Goal: Task Accomplishment & Management: Manage account settings

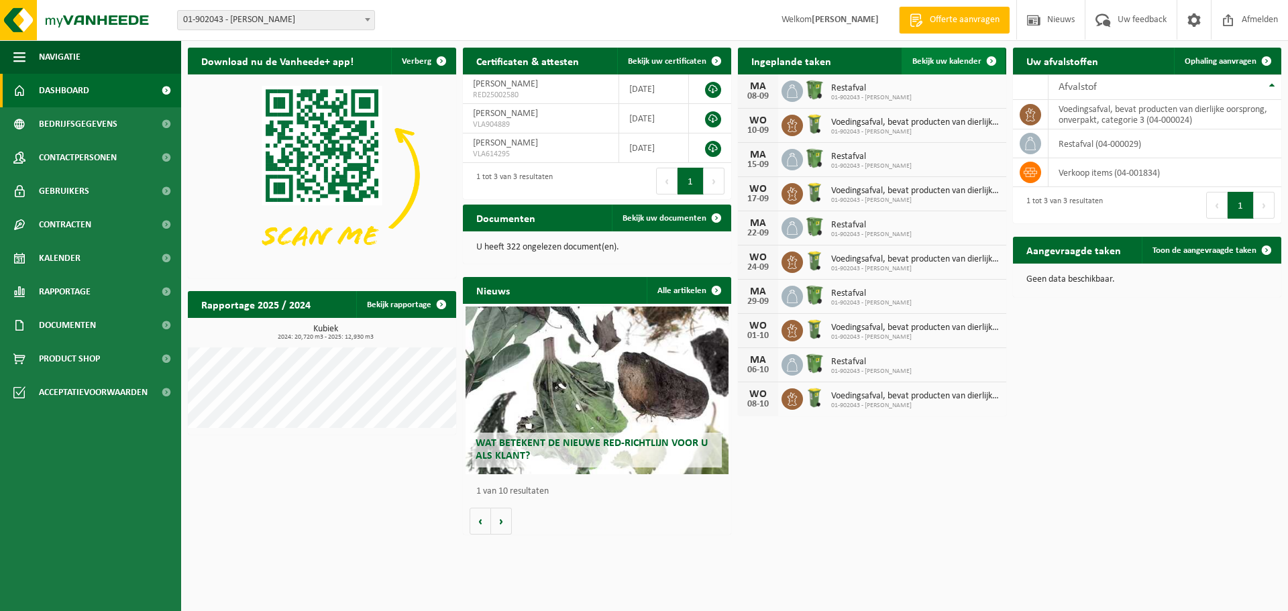
click at [939, 54] on link "Bekijk uw kalender" at bounding box center [953, 61] width 103 height 27
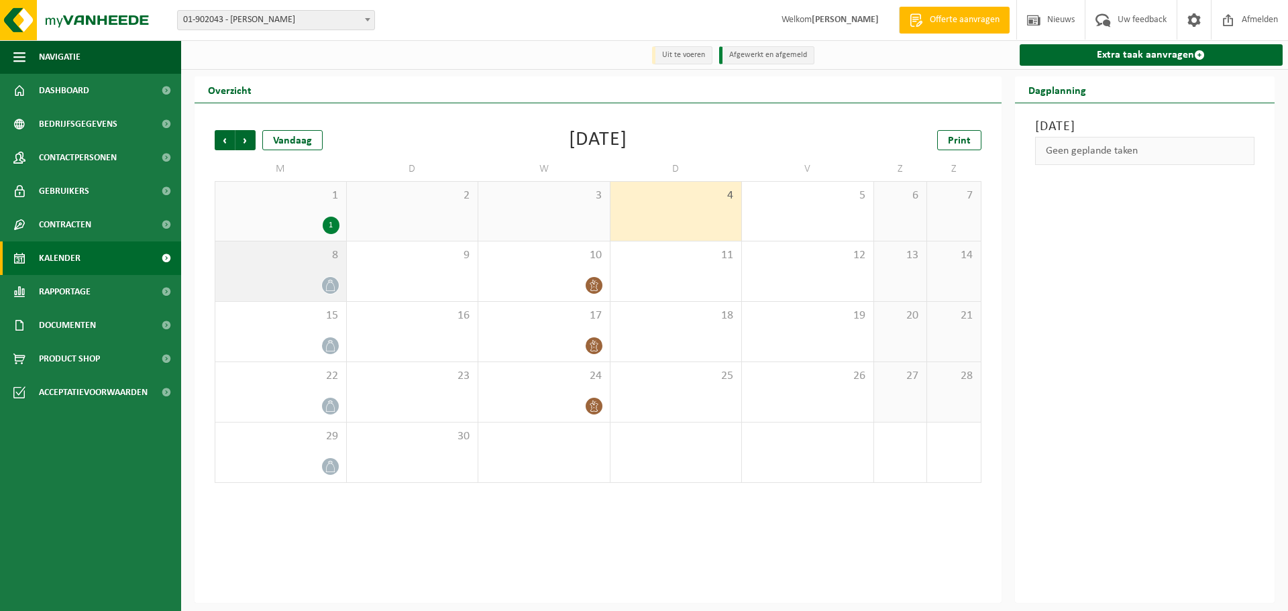
click at [297, 278] on div at bounding box center [280, 285] width 117 height 18
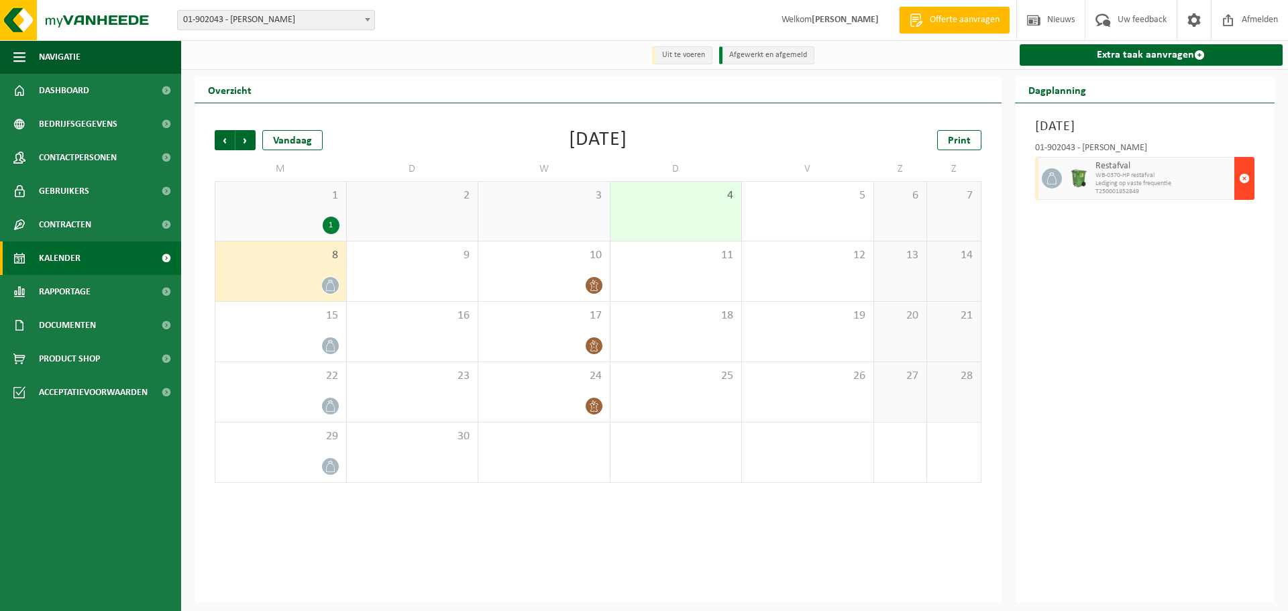
click at [1247, 179] on span "button" at bounding box center [1244, 178] width 11 height 27
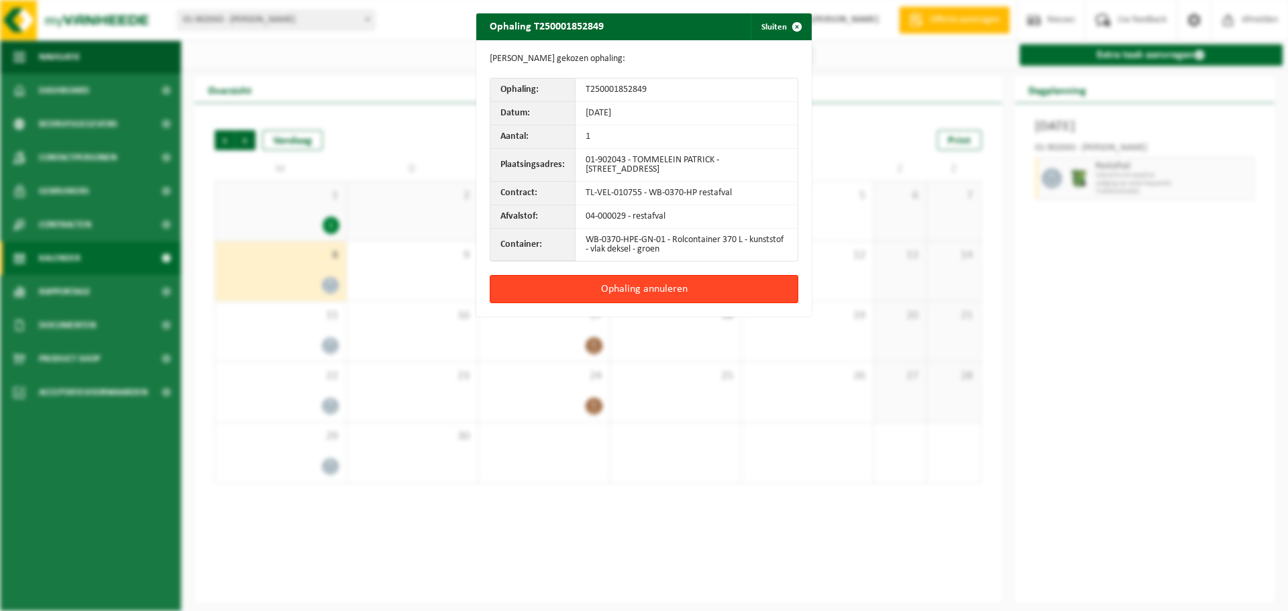
click at [617, 280] on button "Ophaling annuleren" at bounding box center [644, 289] width 309 height 28
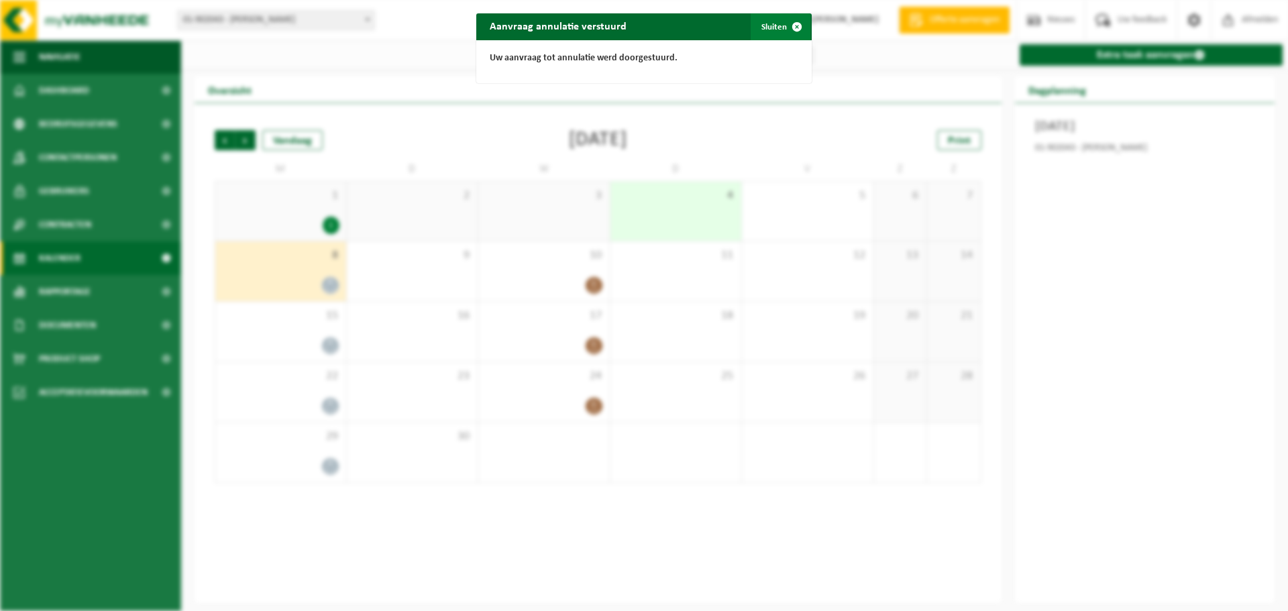
click at [784, 23] on span "button" at bounding box center [797, 26] width 27 height 27
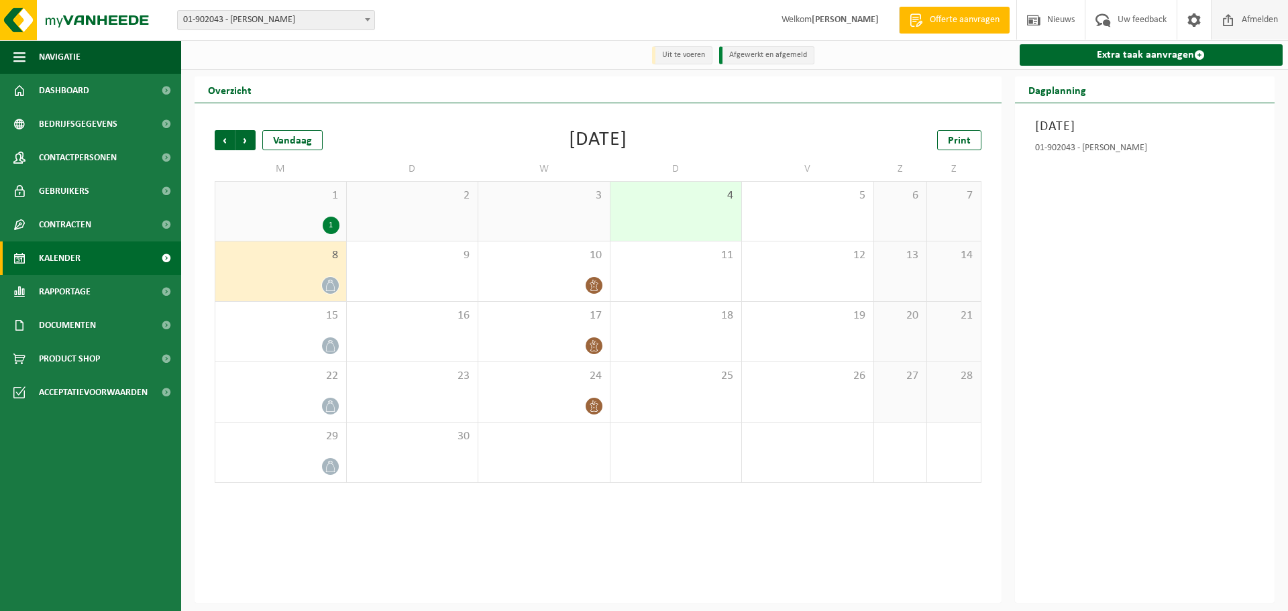
click at [1253, 15] on span "Afmelden" at bounding box center [1259, 20] width 43 height 40
